Goal: Entertainment & Leisure: Consume media (video, audio)

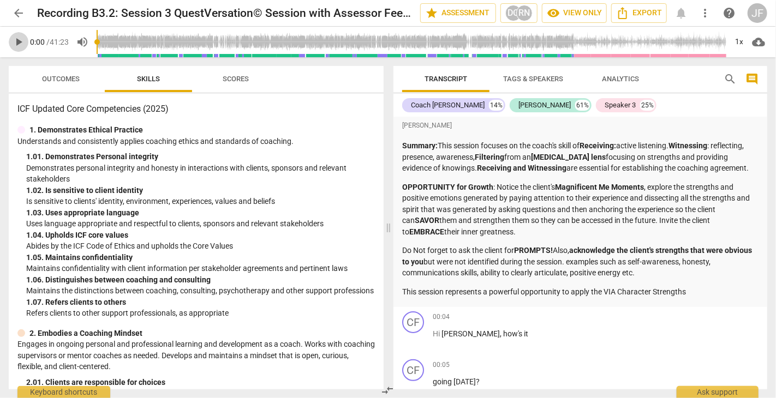
click at [15, 44] on span "play_arrow" at bounding box center [18, 41] width 13 height 13
type input "3"
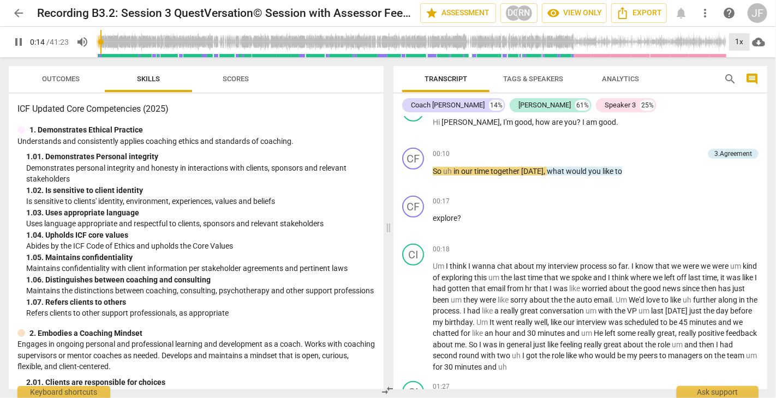
click at [740, 43] on div "1x" at bounding box center [739, 41] width 21 height 17
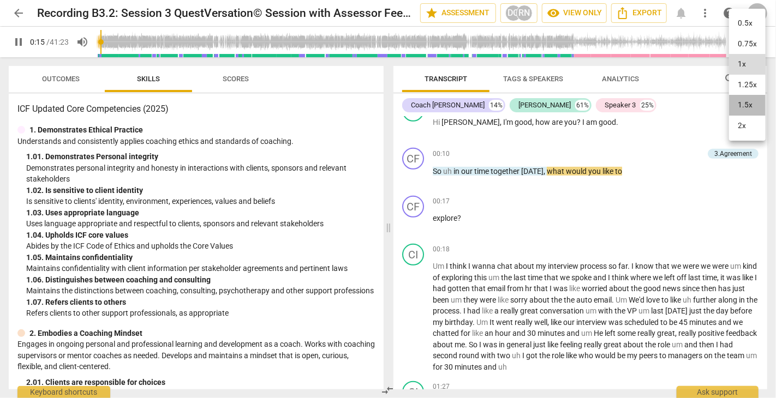
click at [753, 103] on li "1.5x" at bounding box center [747, 105] width 37 height 21
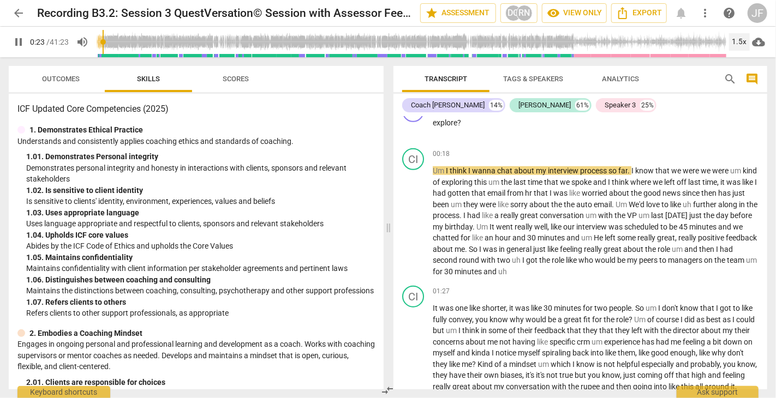
scroll to position [406, 0]
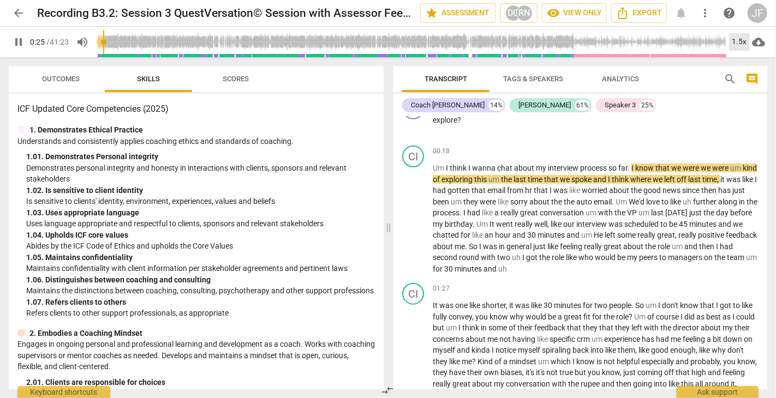
click at [740, 38] on div "1.5x" at bounding box center [739, 41] width 21 height 17
click at [756, 118] on li "2x" at bounding box center [747, 126] width 37 height 21
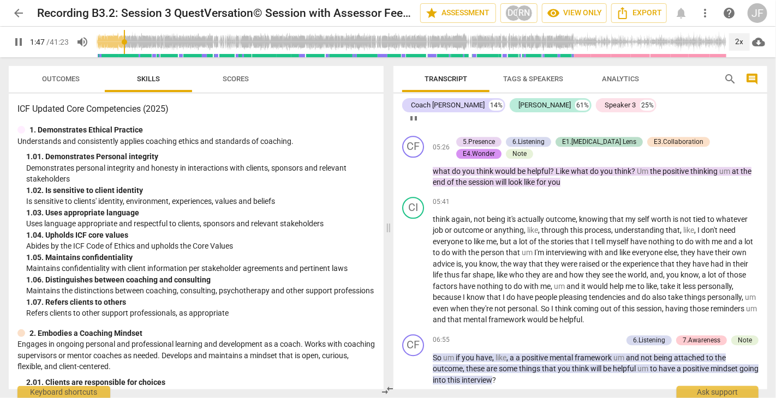
scroll to position [1344, 0]
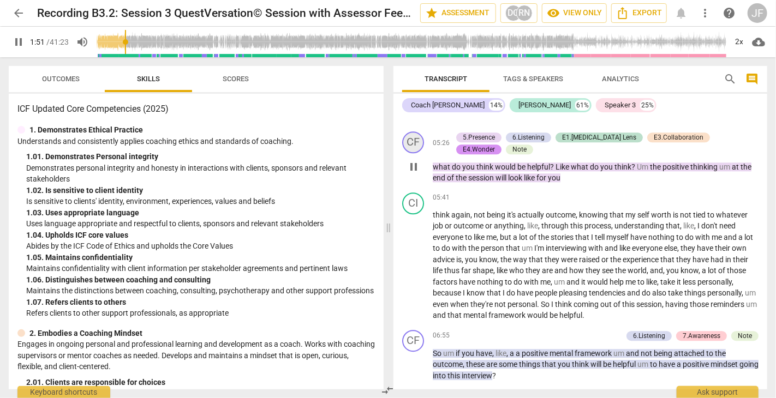
click at [408, 145] on div "CF" at bounding box center [413, 142] width 22 height 22
click at [415, 172] on span "pause" at bounding box center [413, 166] width 13 height 13
click at [415, 172] on span "play_arrow" at bounding box center [413, 166] width 13 height 13
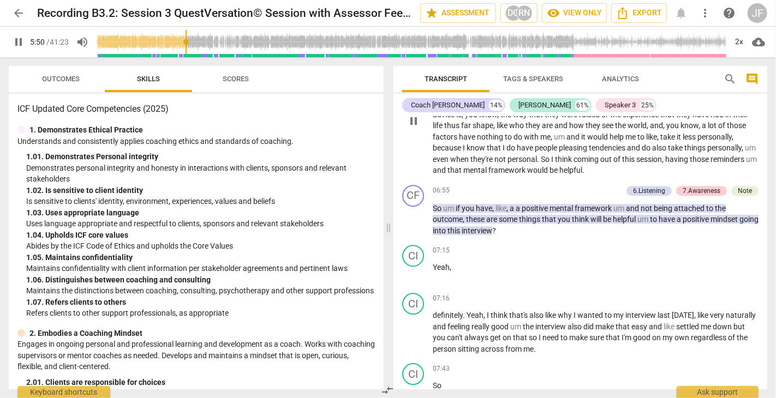
scroll to position [1490, 0]
click at [410, 219] on span "pause" at bounding box center [413, 218] width 13 height 13
click at [411, 223] on span "play_arrow" at bounding box center [413, 218] width 13 height 13
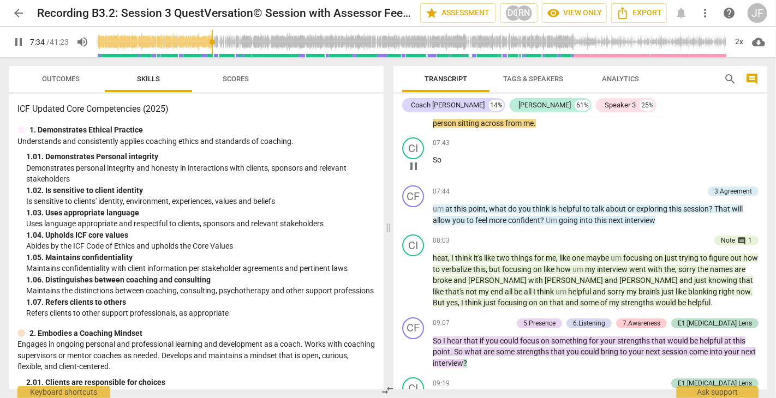
scroll to position [1716, 0]
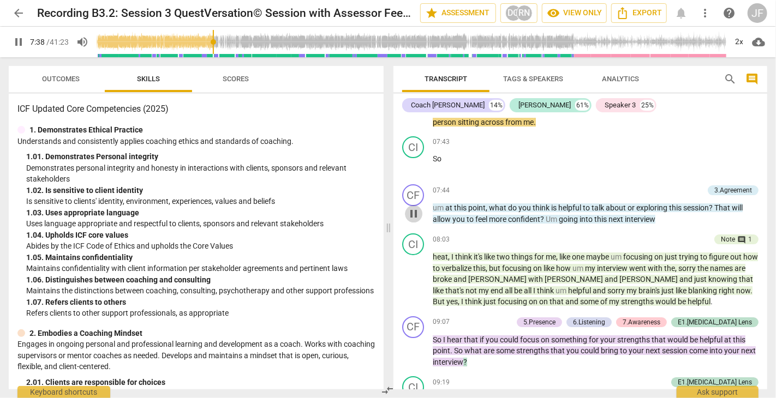
click at [415, 216] on span "pause" at bounding box center [413, 213] width 13 height 13
click at [416, 219] on span "play_arrow" at bounding box center [413, 213] width 13 height 13
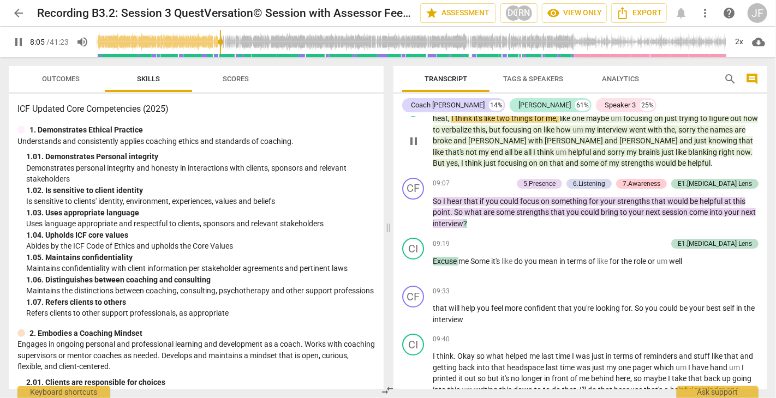
scroll to position [1854, 0]
click at [418, 212] on span "pause" at bounding box center [413, 213] width 13 height 13
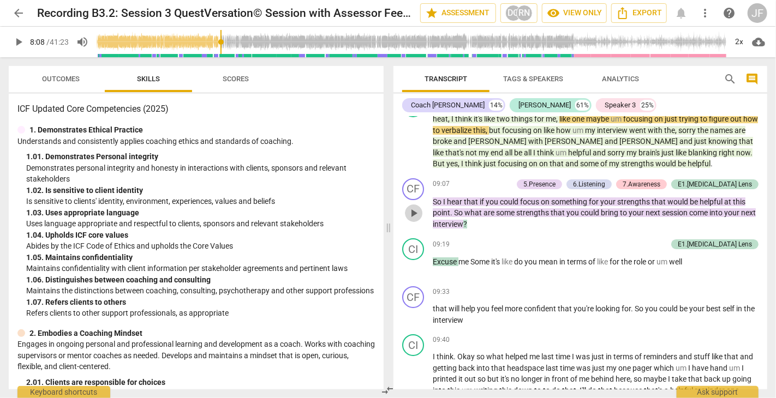
click at [417, 217] on span "play_arrow" at bounding box center [413, 213] width 13 height 13
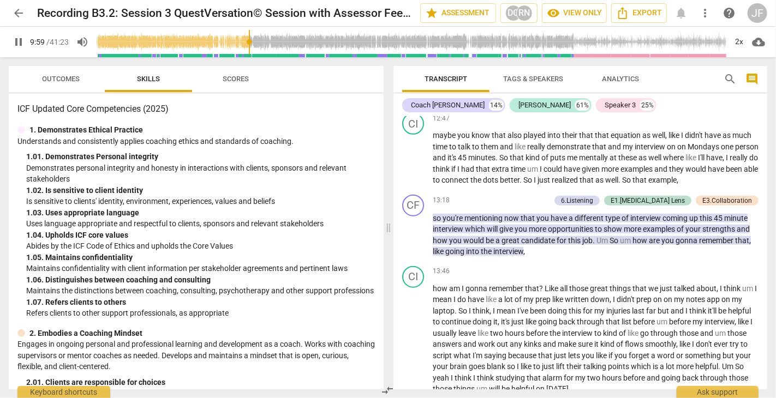
scroll to position [2463, 0]
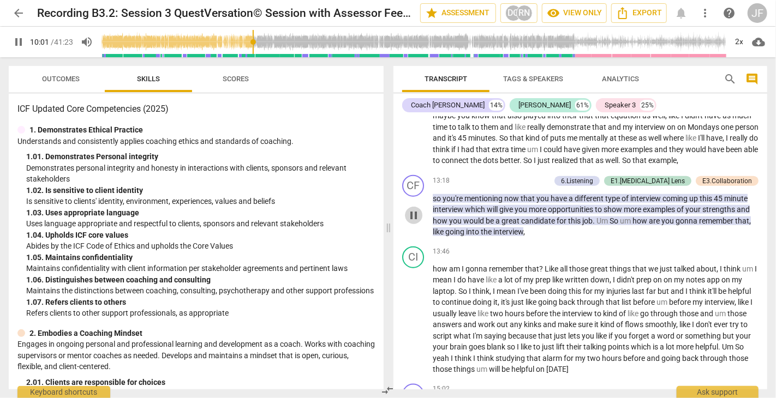
click at [418, 219] on span "pause" at bounding box center [413, 215] width 13 height 13
click at [416, 219] on span "play_arrow" at bounding box center [413, 215] width 13 height 13
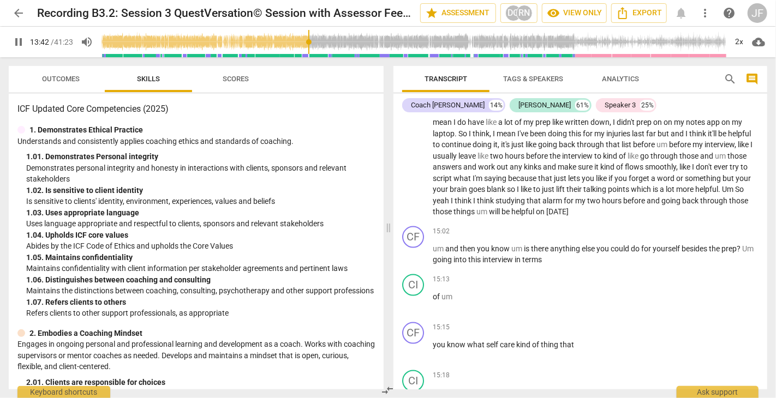
scroll to position [2606, 0]
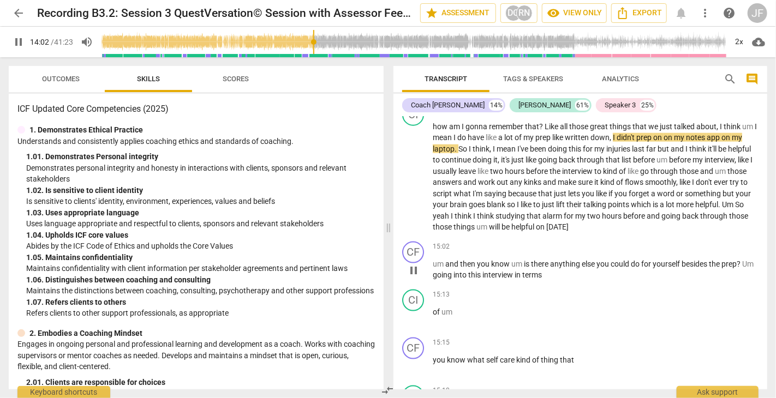
click at [415, 275] on span "pause" at bounding box center [413, 270] width 13 height 13
click at [410, 271] on span "play_arrow" at bounding box center [413, 270] width 13 height 13
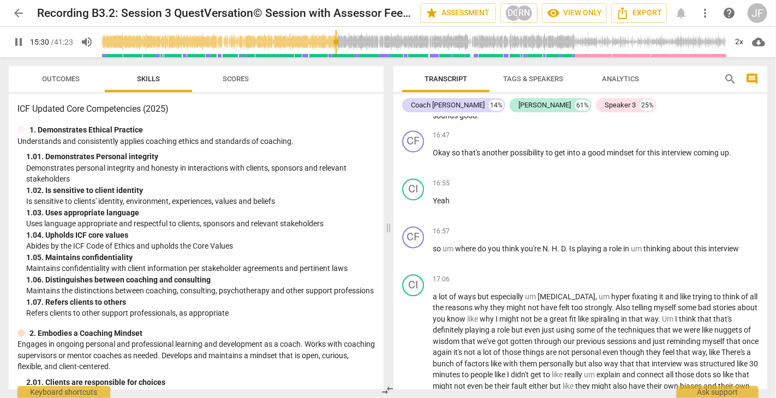
scroll to position [3029, 0]
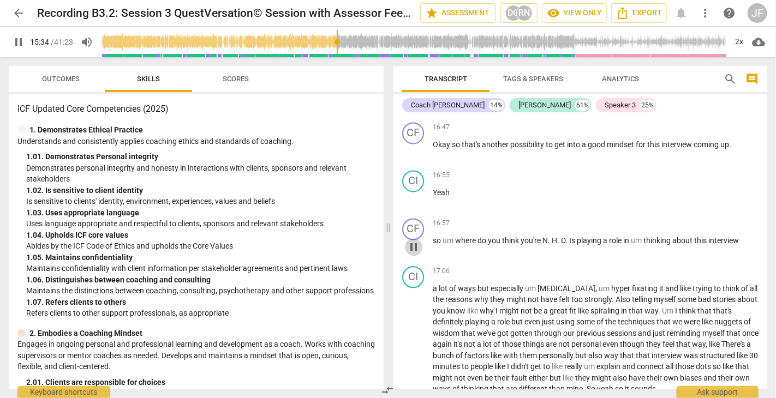
click at [412, 243] on span "pause" at bounding box center [413, 247] width 13 height 13
click at [416, 247] on span "play_arrow" at bounding box center [413, 247] width 13 height 13
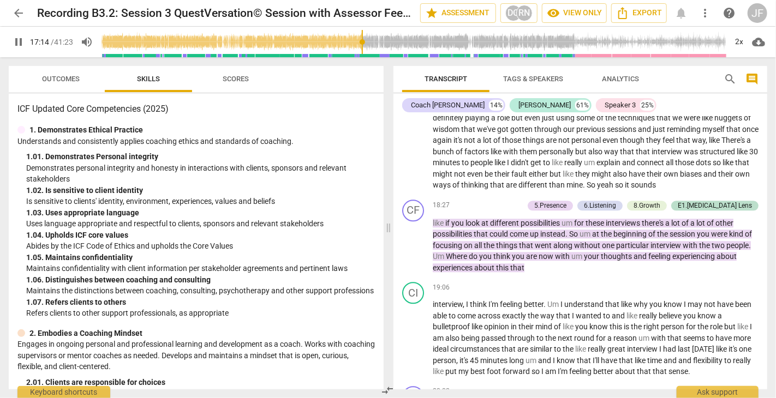
scroll to position [3233, 0]
click at [415, 243] on span "pause" at bounding box center [413, 244] width 13 height 13
click at [414, 244] on span "play_arrow" at bounding box center [413, 244] width 13 height 13
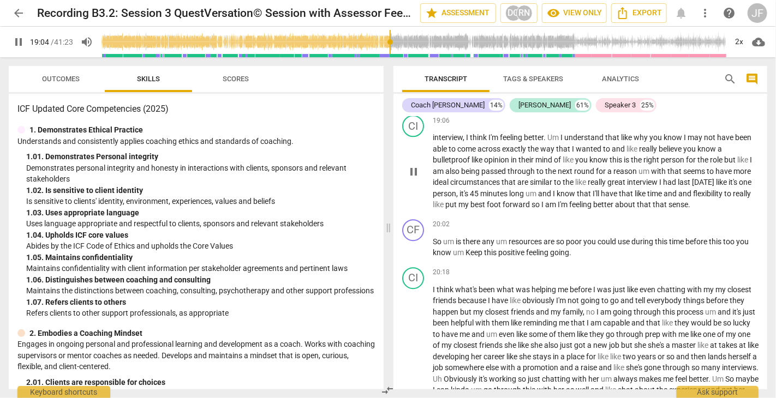
scroll to position [3401, 0]
click at [417, 251] on span "pause" at bounding box center [413, 247] width 13 height 13
click at [415, 247] on span "play_arrow" at bounding box center [413, 247] width 13 height 13
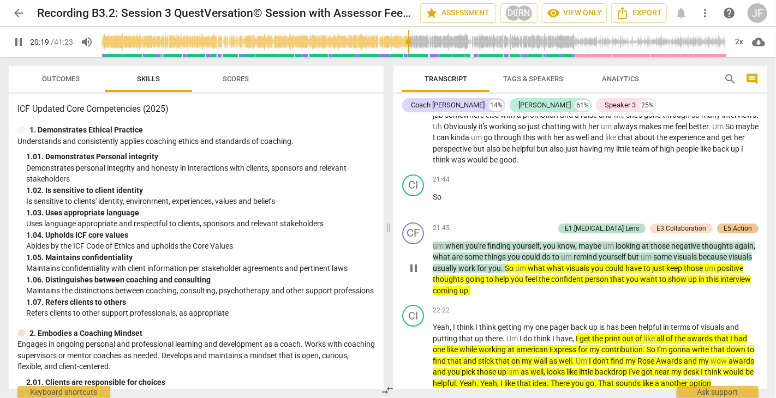
scroll to position [3654, 0]
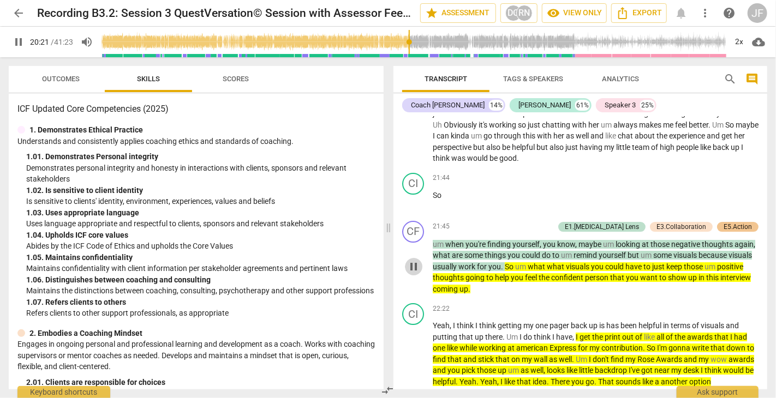
click at [414, 269] on span "pause" at bounding box center [413, 266] width 13 height 13
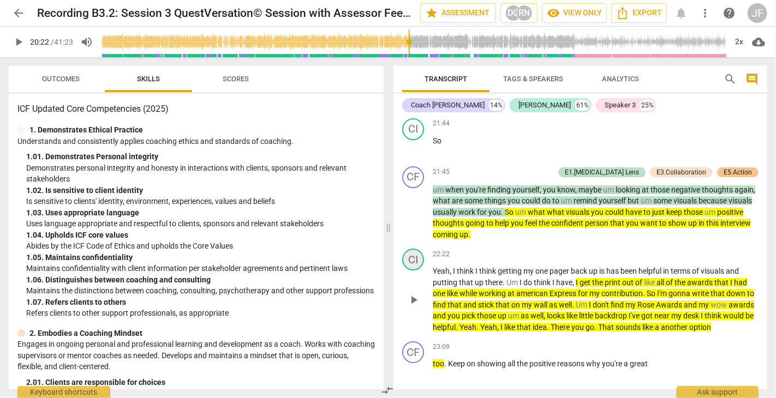
scroll to position [3709, 0]
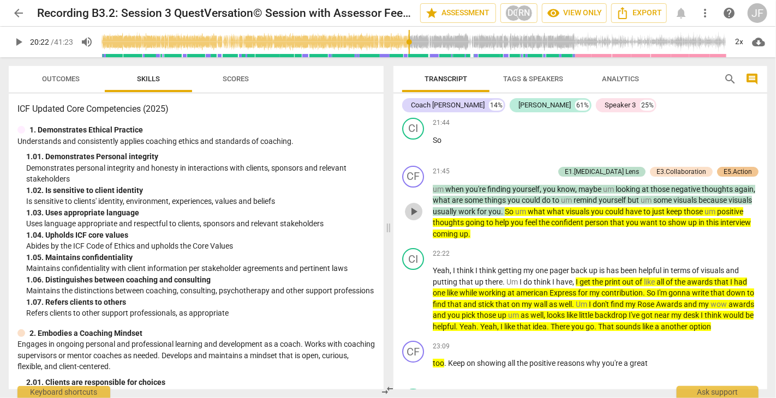
click at [412, 217] on span "play_arrow" at bounding box center [413, 211] width 13 height 13
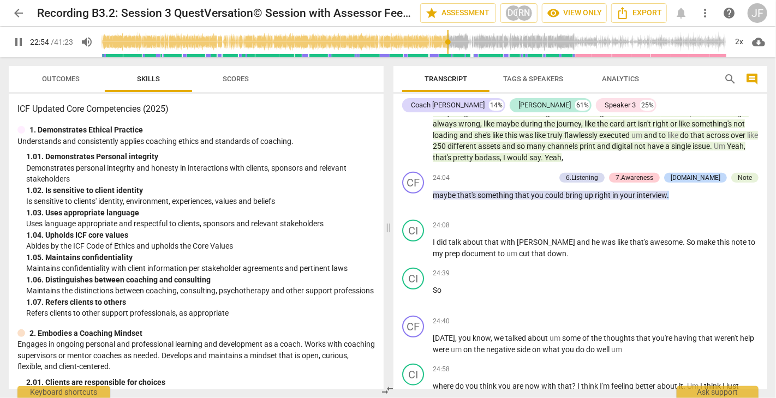
scroll to position [4139, 0]
click at [737, 171] on div "CF play_arrow pause 24:04 6.Listening 7.Awareness [DOMAIN_NAME] Note keyboard_a…" at bounding box center [580, 191] width 374 height 48
click at [742, 175] on div "Note" at bounding box center [745, 177] width 14 height 10
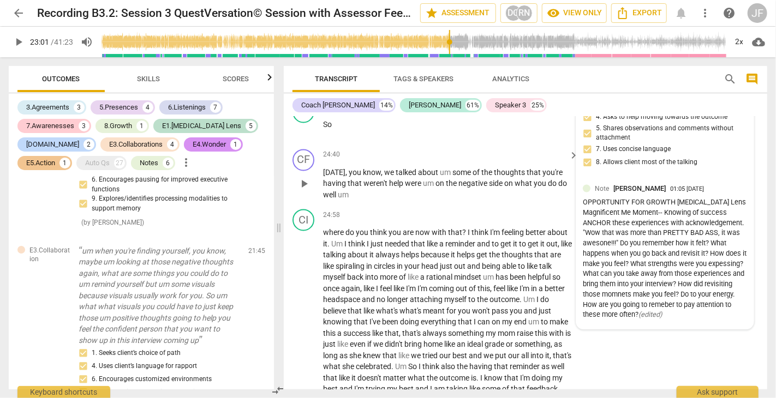
scroll to position [4904, 0]
click at [296, 189] on span "play_arrow" at bounding box center [303, 182] width 17 height 13
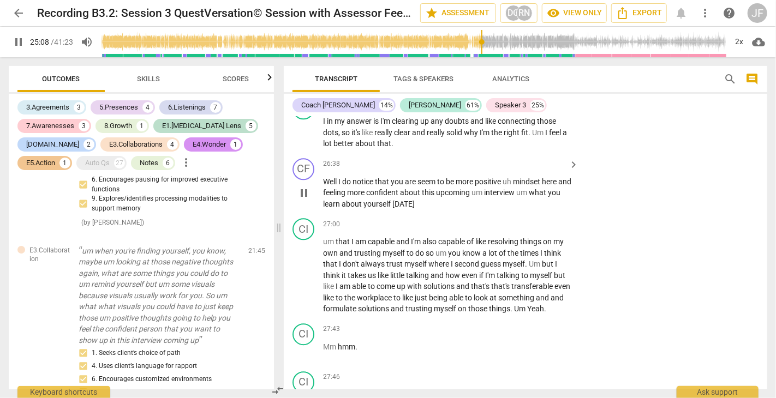
scroll to position [5221, 0]
click at [301, 197] on span "pause" at bounding box center [303, 191] width 13 height 13
click at [301, 199] on span "play_arrow" at bounding box center [303, 191] width 13 height 13
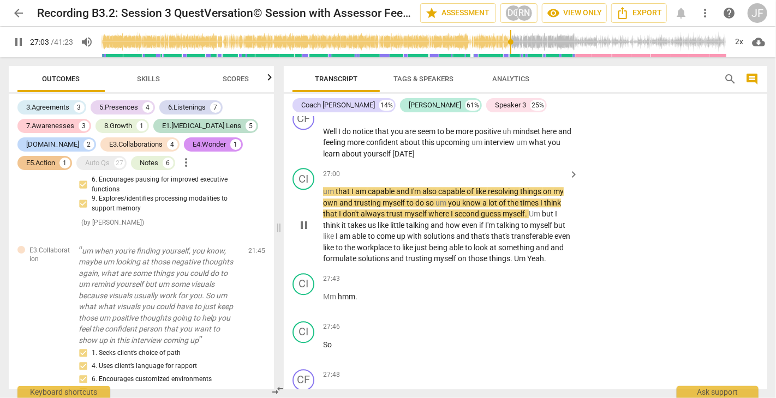
scroll to position [5270, 0]
click at [306, 232] on span "pause" at bounding box center [303, 225] width 13 height 13
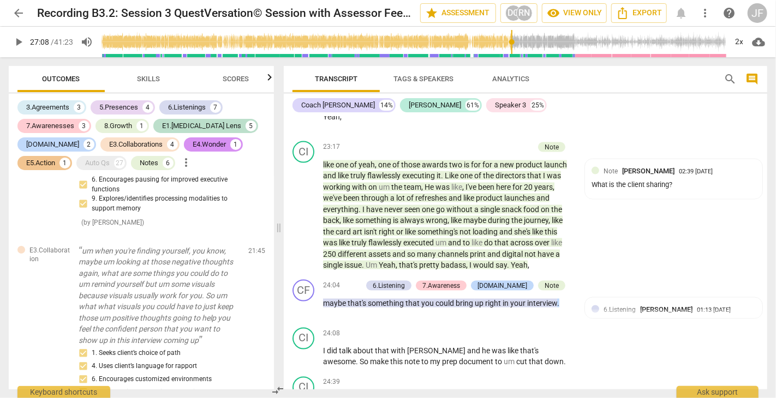
scroll to position [4627, 0]
click at [642, 190] on div "What is the client sharing?" at bounding box center [673, 184] width 164 height 10
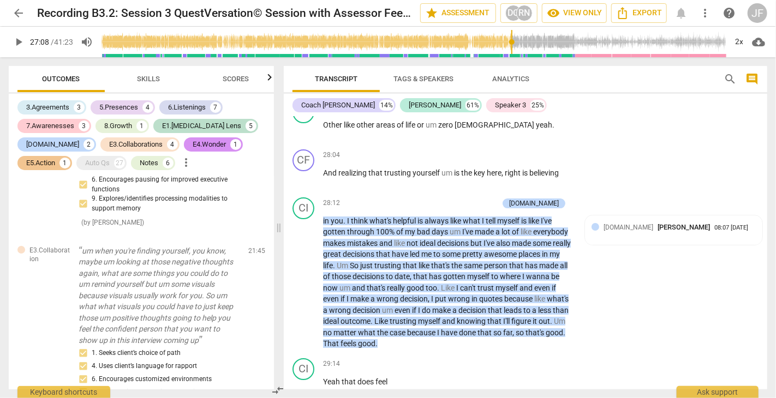
scroll to position [5587, 0]
click at [643, 238] on div "[DOMAIN_NAME] [PERSON_NAME] 08:07 [DATE]" at bounding box center [673, 229] width 164 height 17
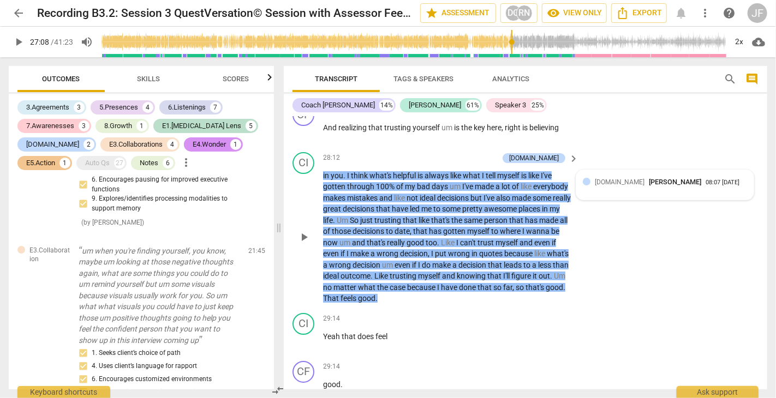
scroll to position [5633, 0]
click at [299, 243] on span "play_arrow" at bounding box center [303, 236] width 13 height 13
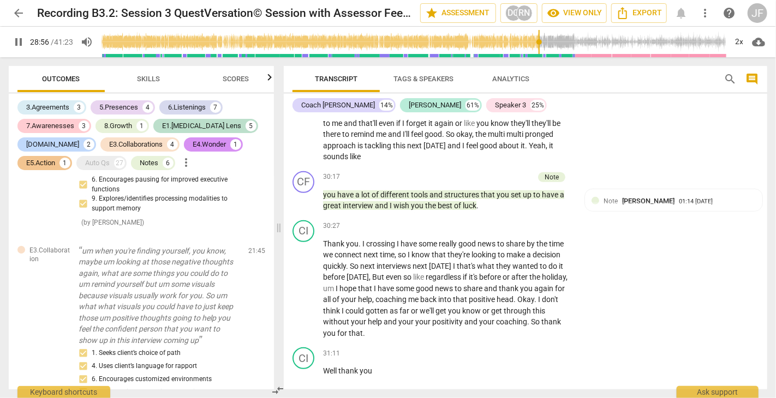
scroll to position [6058, 0]
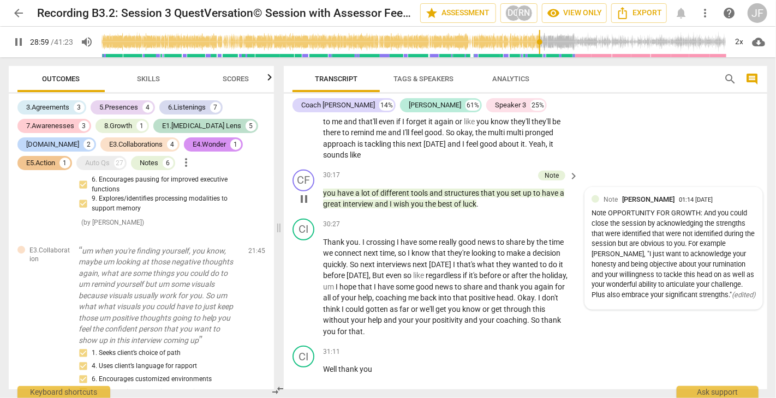
click at [618, 205] on div "Note [PERSON_NAME]" at bounding box center [640, 199] width 75 height 10
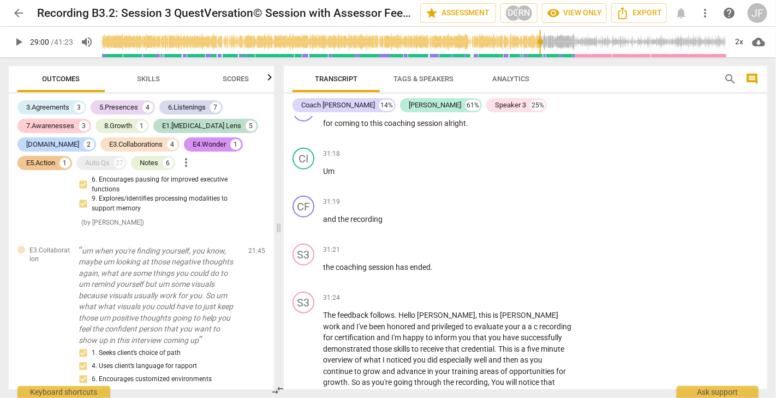
scroll to position [6351, 0]
click at [304, 233] on span "play_arrow" at bounding box center [303, 226] width 13 height 13
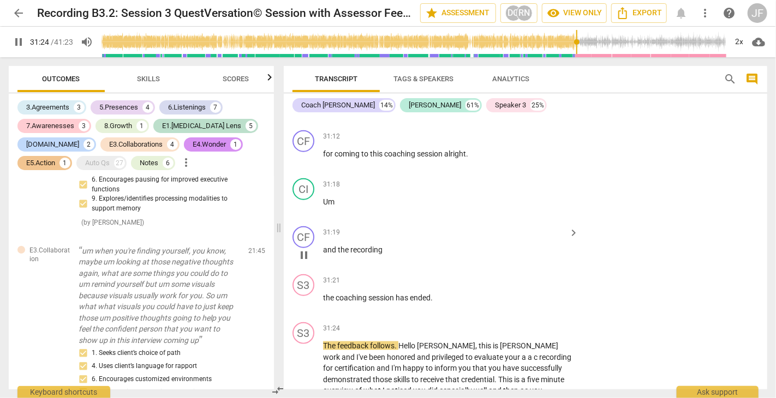
scroll to position [6321, 0]
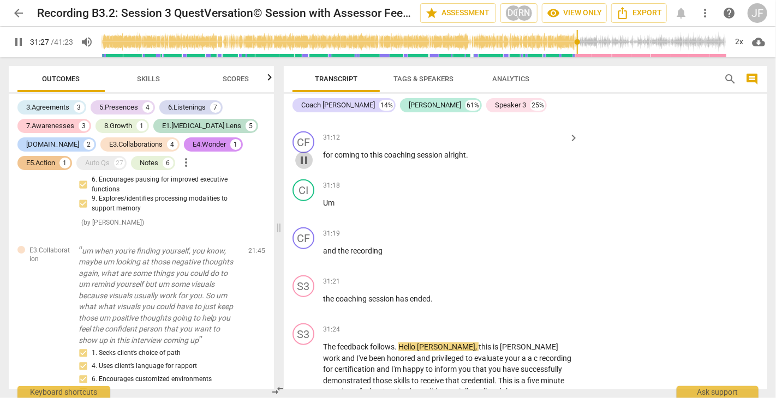
click at [307, 167] on span "pause" at bounding box center [303, 160] width 13 height 13
click at [306, 167] on span "play_arrow" at bounding box center [303, 160] width 13 height 13
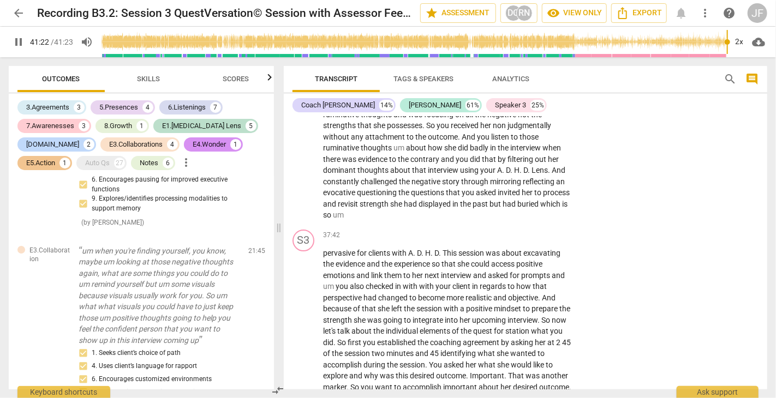
scroll to position [7477, 0]
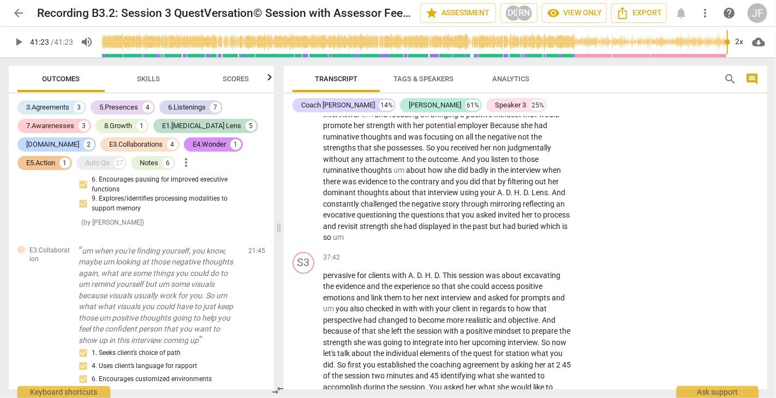
type input "2483"
